Goal: Information Seeking & Learning: Learn about a topic

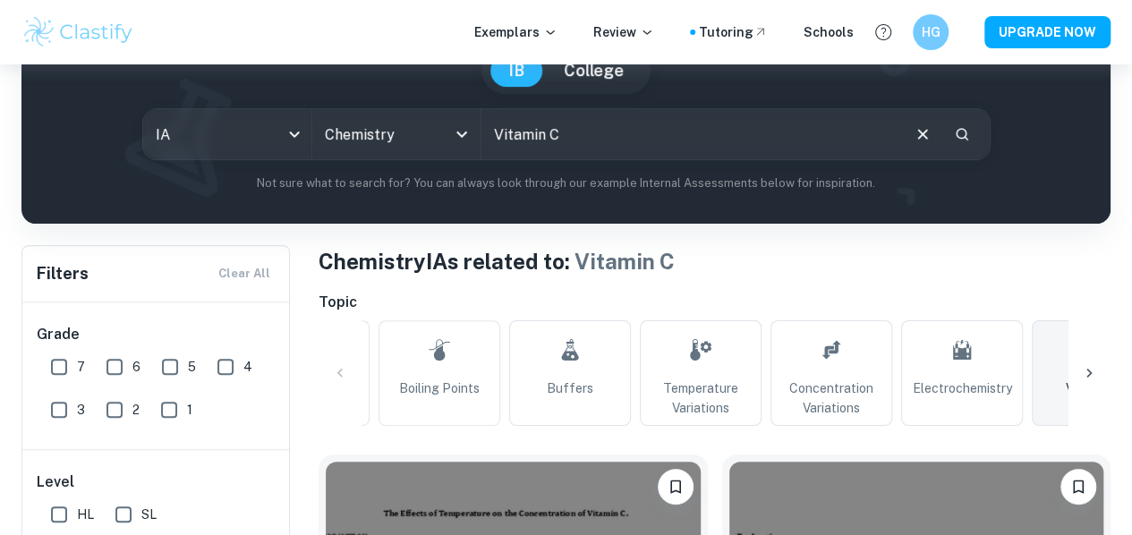
scroll to position [447, 0]
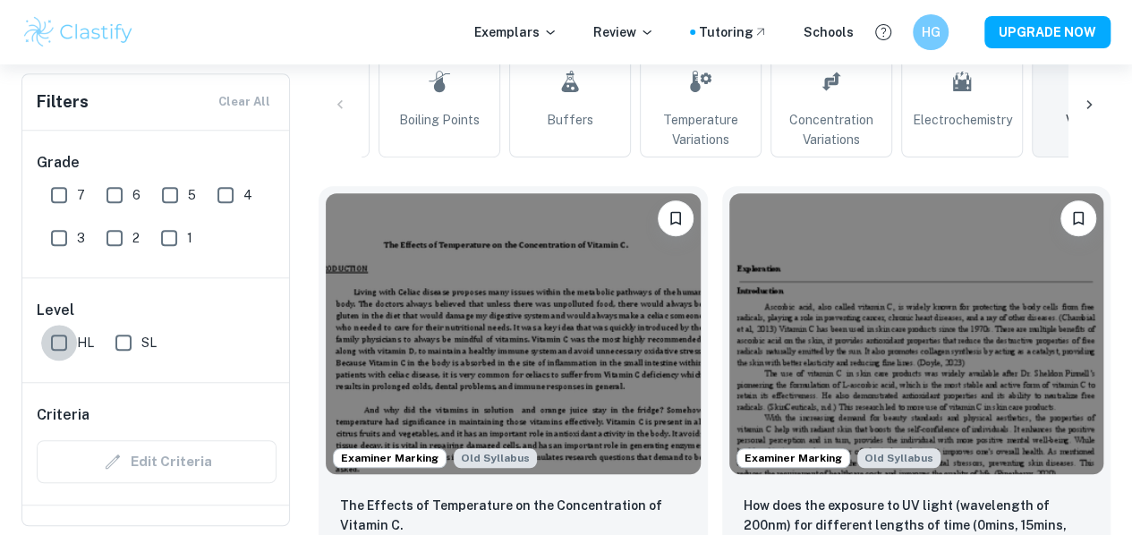
click at [64, 339] on input "HL" at bounding box center [59, 343] width 36 height 36
checkbox input "true"
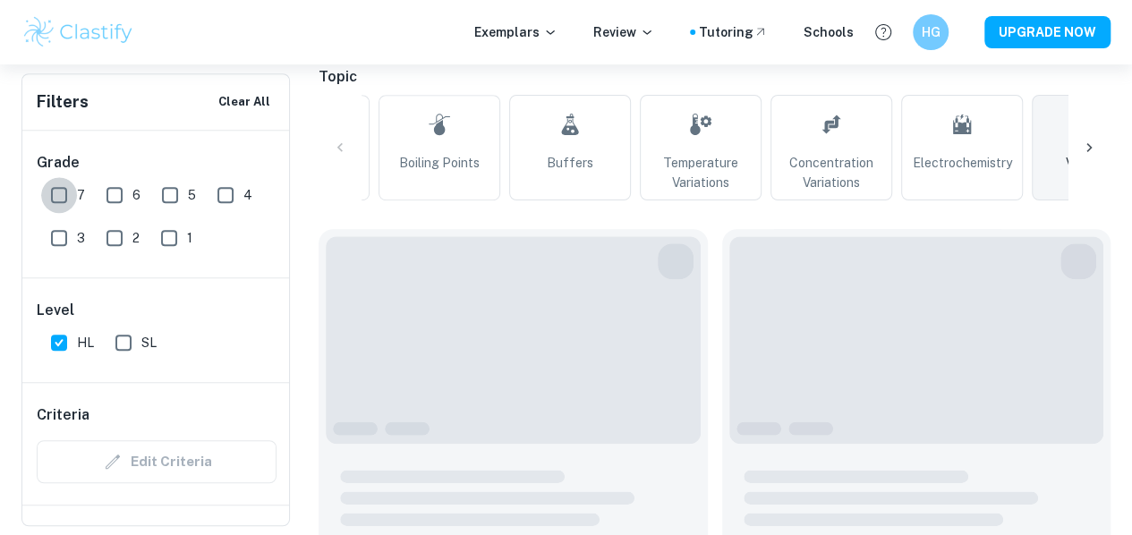
click at [72, 195] on input "7" at bounding box center [59, 195] width 36 height 36
checkbox input "true"
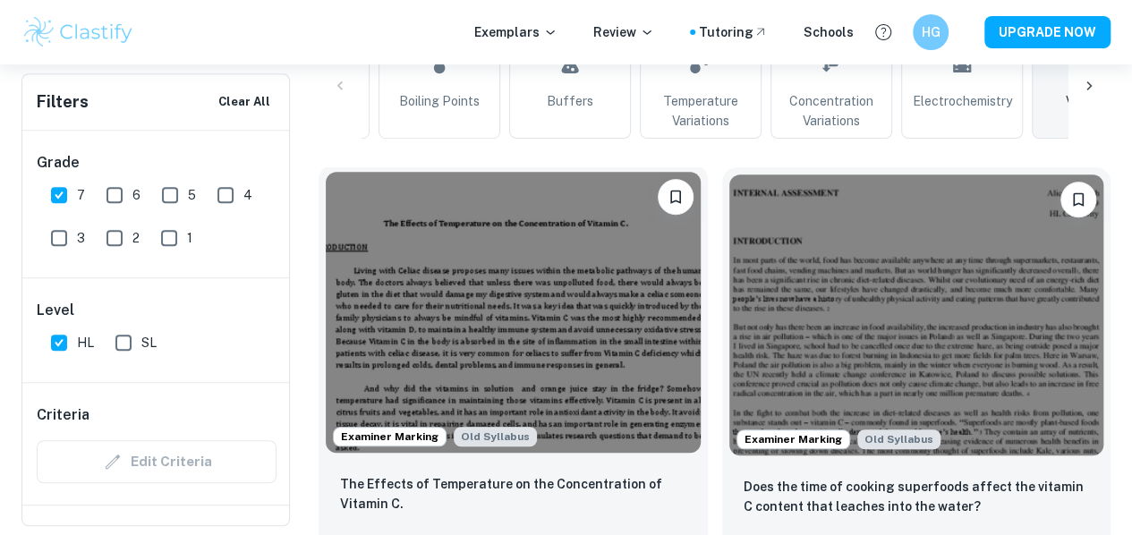
scroll to position [537, 0]
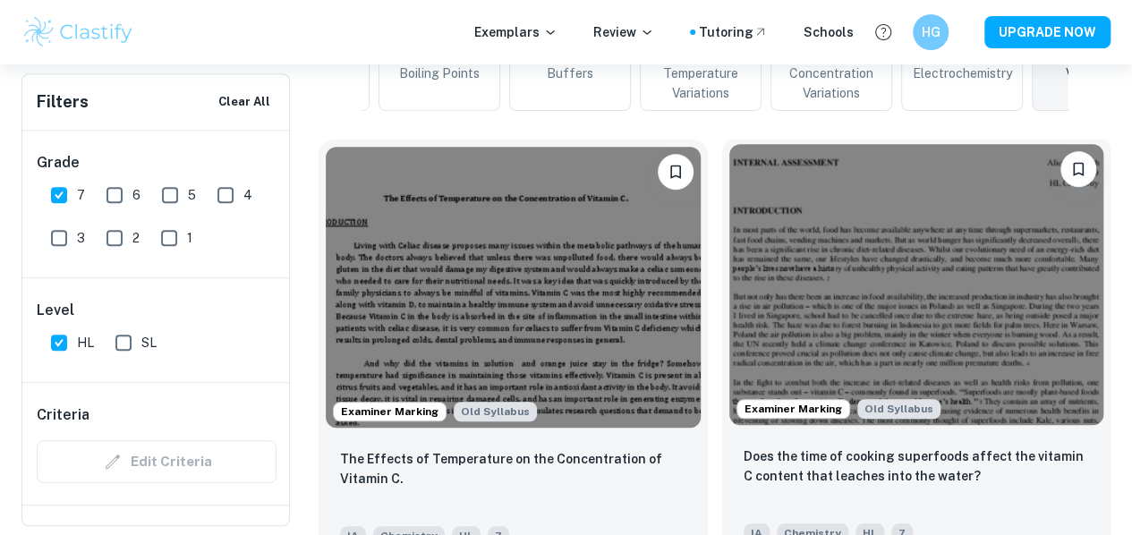
click at [729, 192] on img at bounding box center [916, 284] width 375 height 281
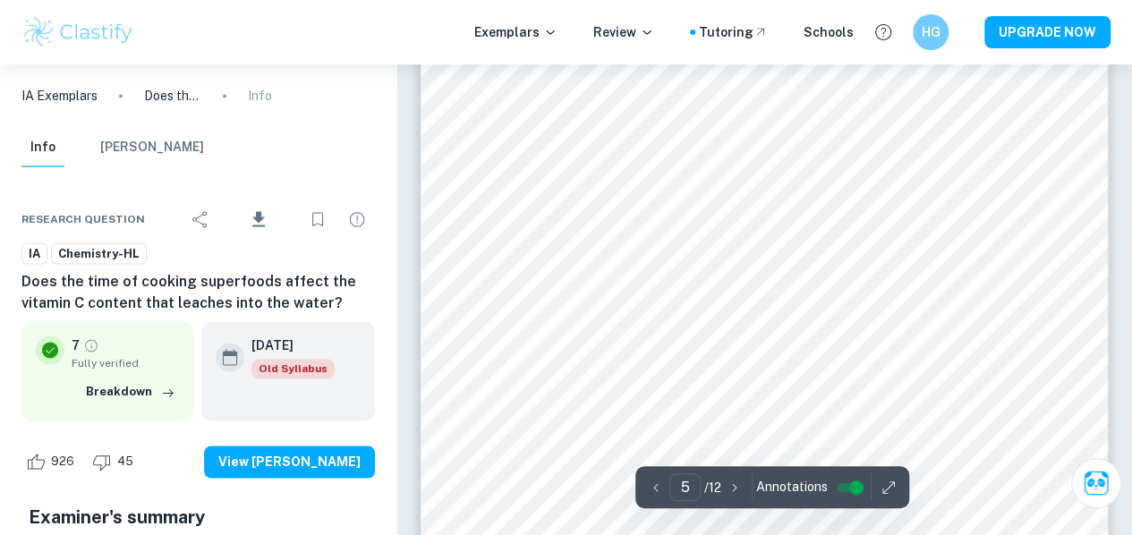
scroll to position [4526, 0]
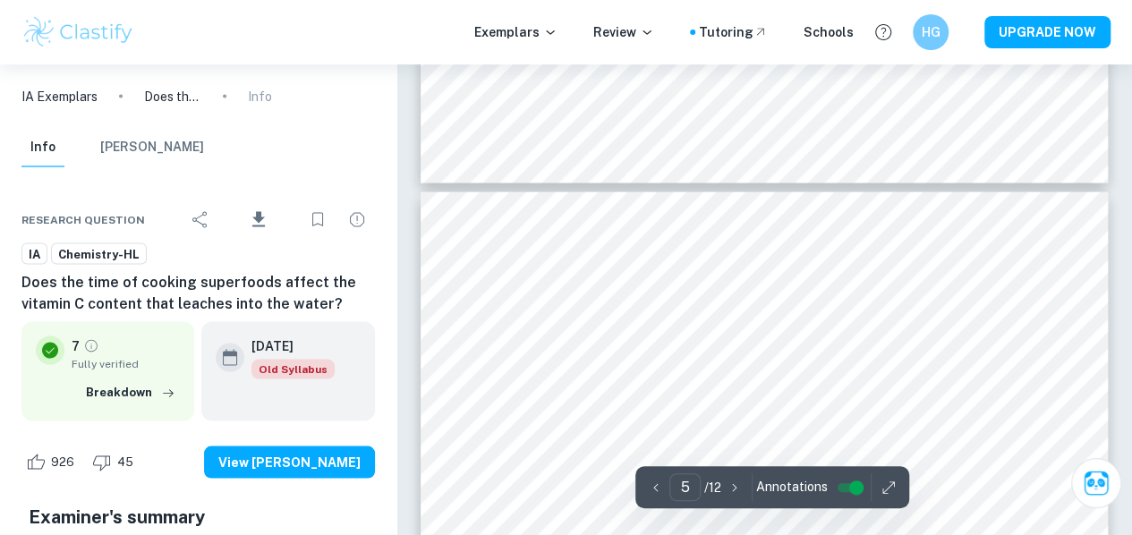
type input "6"
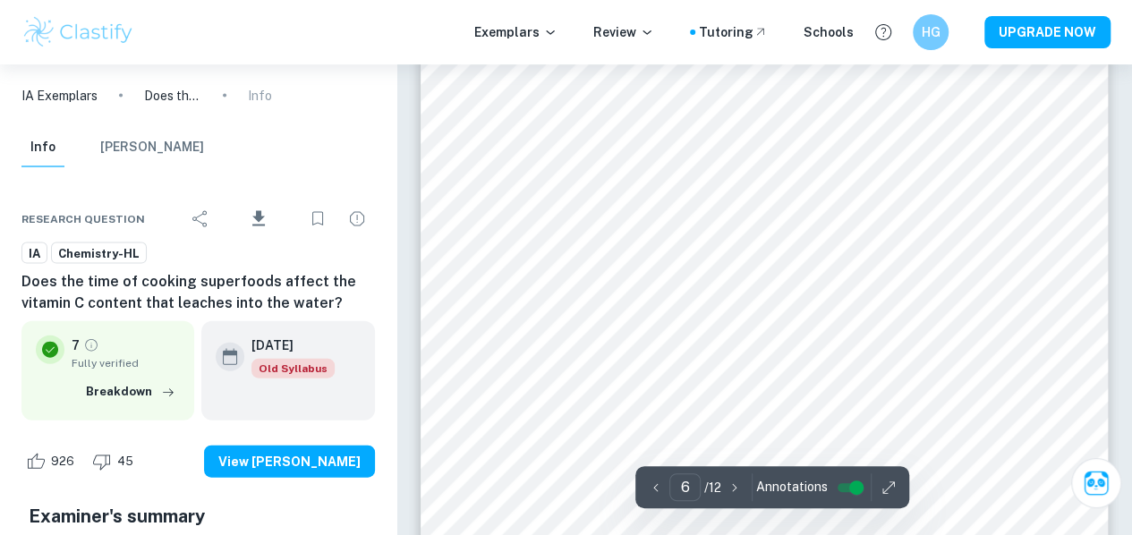
scroll to position [5242, 0]
